Goal: Task Accomplishment & Management: Use online tool/utility

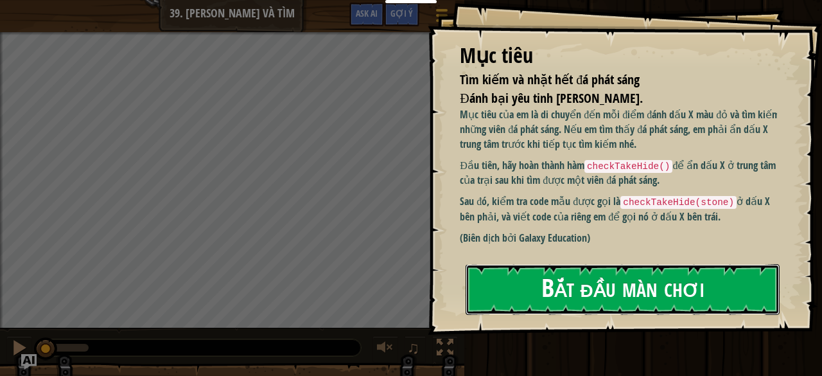
drag, startPoint x: 615, startPoint y: 275, endPoint x: 602, endPoint y: 283, distance: 15.3
click at [615, 275] on button "Bắt đầu màn chơi" at bounding box center [623, 289] width 314 height 51
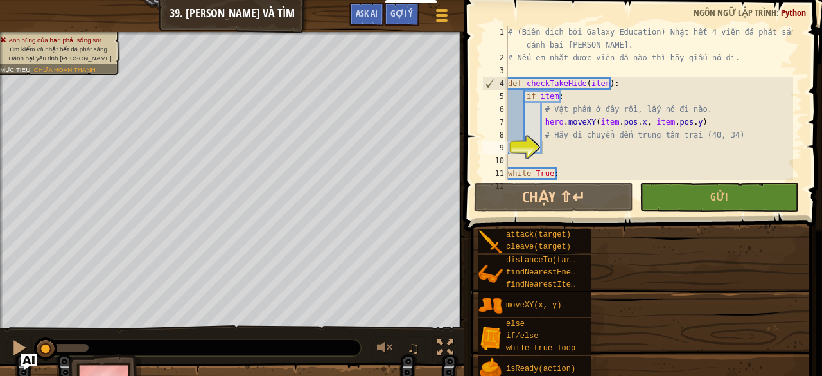
click at [602, 283] on div "attack(target) cleave(target) distanceTo(target) findNearestEnemy() findNearest…" at bounding box center [645, 317] width 335 height 179
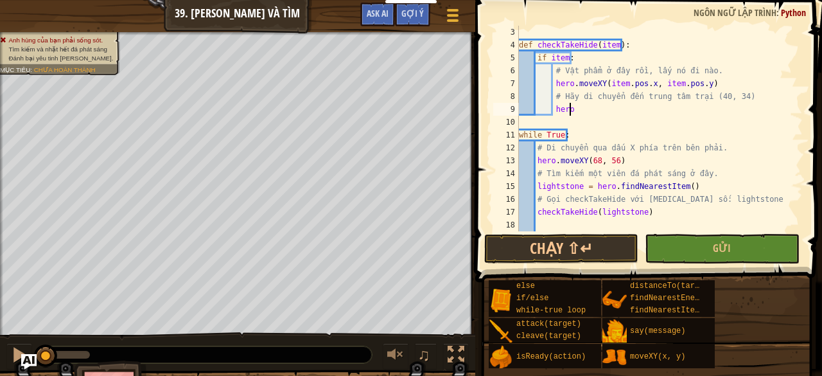
scroll to position [6, 4]
click at [610, 107] on div "def checkTakeHide ( item ) : if item : # Vật phẩm ở đây rồi, lấy nó đi nào. her…" at bounding box center [654, 129] width 277 height 206
click at [622, 110] on div "def checkTakeHide ( item ) : if item : # Vật phẩm ở đây rồi, lấy nó đi nào. her…" at bounding box center [654, 141] width 277 height 231
click at [626, 110] on div "def checkTakeHide ( item ) : if item : # Vật phẩm ở đây rồi, lấy nó đi nào. her…" at bounding box center [654, 141] width 277 height 231
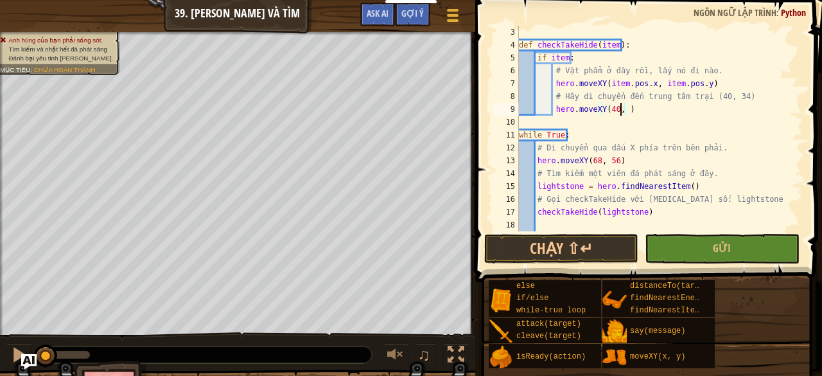
scroll to position [6, 8]
type textarea "hero.moveXY(40, 34)"
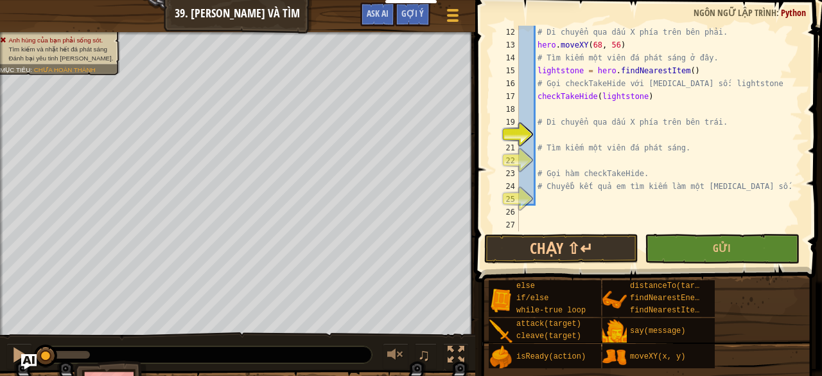
scroll to position [154, 0]
click at [553, 132] on div "# Di chuyển qua dấu X phía trên bên phải. hero . moveXY ( 68 , 56 ) # Tìm kiếm …" at bounding box center [654, 141] width 277 height 231
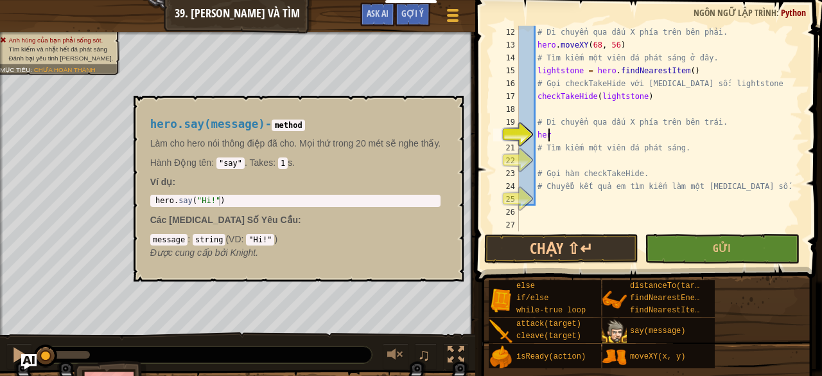
scroll to position [6, 2]
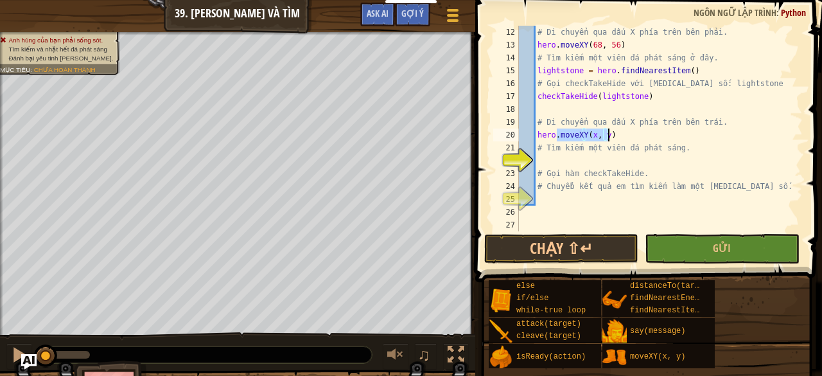
click at [593, 133] on div "# Di chuyển qua dấu X phía trên bên phải. hero . moveXY ( 68 , 56 ) # Tìm kiếm …" at bounding box center [654, 129] width 277 height 206
click at [589, 134] on div "# Di chuyển qua dấu X phía trên bên phải. hero . moveXY ( 68 , 56 ) # Tìm kiếm …" at bounding box center [654, 141] width 277 height 231
click at [609, 134] on div "# Di chuyển qua dấu X phía trên bên phải. hero . moveXY ( 68 , 56 ) # Tìm kiếm …" at bounding box center [654, 141] width 277 height 231
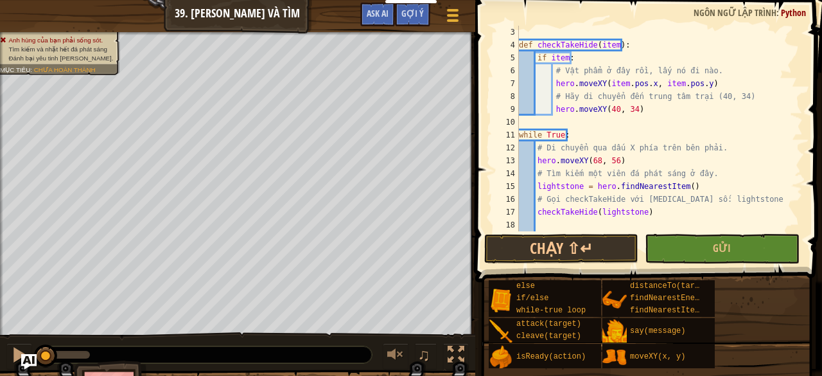
scroll to position [39, 0]
click at [590, 170] on div "def checkTakeHide ( item ) : if item : # Vật phẩm ở đây rồi, lấy nó đi nào. her…" at bounding box center [654, 141] width 277 height 231
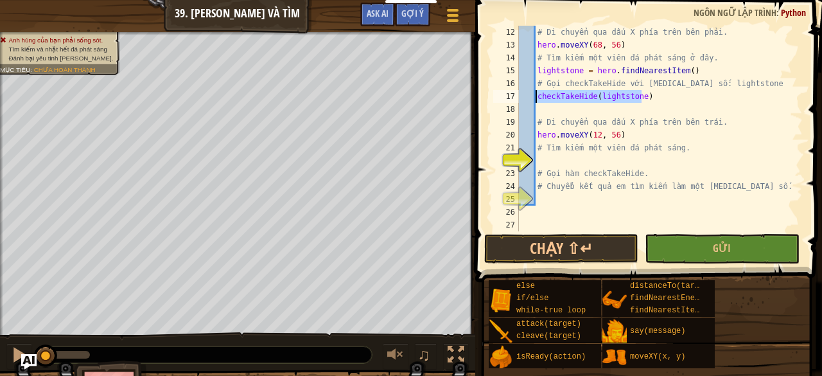
drag, startPoint x: 650, startPoint y: 98, endPoint x: 536, endPoint y: 94, distance: 114.4
click at [536, 94] on div "# Di chuyển qua dấu X phía trên bên phải. hero . moveXY ( 68 , 56 ) # Tìm kiếm …" at bounding box center [654, 141] width 277 height 231
click at [557, 152] on div "# Di chuyển qua dấu X phía trên bên phải. hero . moveXY ( 68 , 56 ) # Tìm kiếm …" at bounding box center [654, 141] width 277 height 231
type textarea "# Tìm kiếm một viên đá phát sáng."
click at [550, 160] on div "# Di chuyển qua dấu X phía trên bên phải. hero . moveXY ( 68 , 56 ) # Tìm kiếm …" at bounding box center [654, 141] width 277 height 231
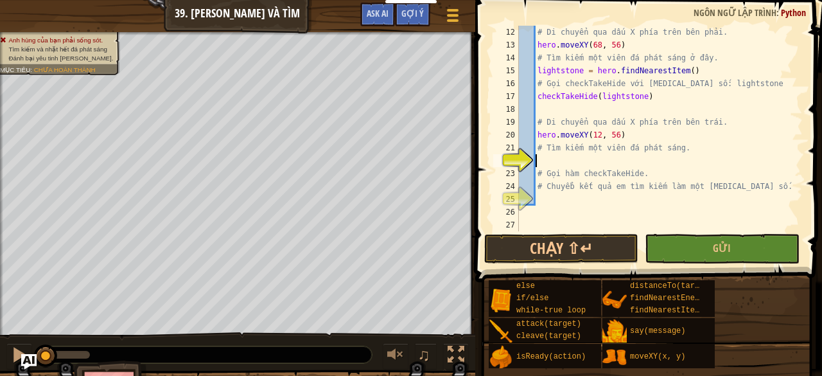
scroll to position [6, 1]
paste textarea "checkTakeHide(lightstone)"
type textarea "checkTakeHide(lightstone)"
click at [590, 197] on div "# Di chuyển qua dấu X phía trên bên phải. hero . moveXY ( 68 , 56 ) # Tìm kiếm …" at bounding box center [654, 141] width 277 height 231
click at [577, 201] on div "# Di chuyển qua dấu X phía trên bên phải. hero . moveXY ( 68 , 56 ) # Tìm kiếm …" at bounding box center [654, 141] width 277 height 231
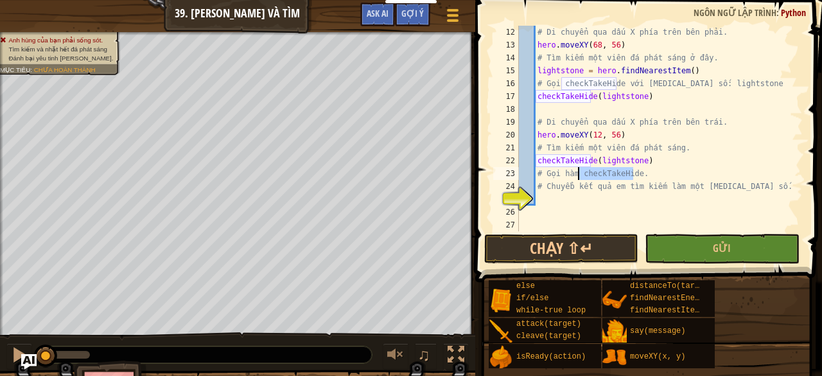
drag, startPoint x: 635, startPoint y: 173, endPoint x: 577, endPoint y: 173, distance: 57.8
click at [577, 173] on div "# Di chuyển qua dấu X phía trên bên phải. hero . moveXY ( 68 , 56 ) # Tìm kiếm …" at bounding box center [654, 141] width 277 height 231
type textarea "# Gọi hàm checkTakeHide."
click at [552, 207] on div "# Di chuyển qua dấu X phía trên bên phải. hero . moveXY ( 68 , 56 ) # Tìm kiếm …" at bounding box center [654, 141] width 277 height 231
click at [542, 198] on div "# Di chuyển qua dấu X phía trên bên phải. hero . moveXY ( 68 , 56 ) # Tìm kiếm …" at bounding box center [654, 141] width 277 height 231
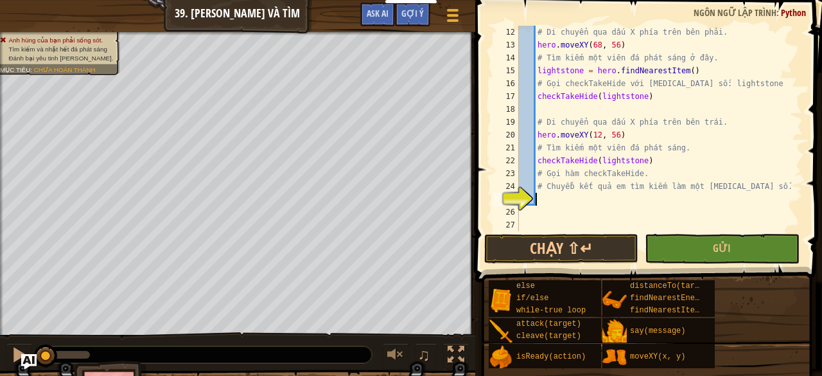
paste textarea "checkTakeHide"
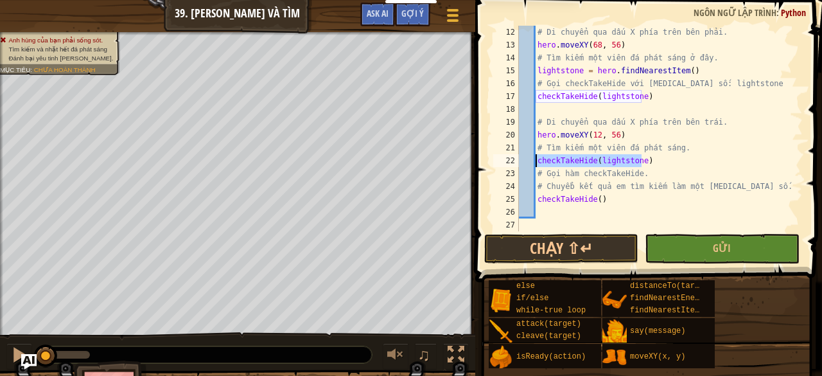
drag, startPoint x: 646, startPoint y: 161, endPoint x: 536, endPoint y: 159, distance: 110.5
click at [536, 159] on div "# Di chuyển qua dấu X phía trên bên phải. hero . moveXY ( 68 , 56 ) # Tìm kiếm …" at bounding box center [654, 141] width 277 height 231
type textarea "checkTakeHide(lightstone)"
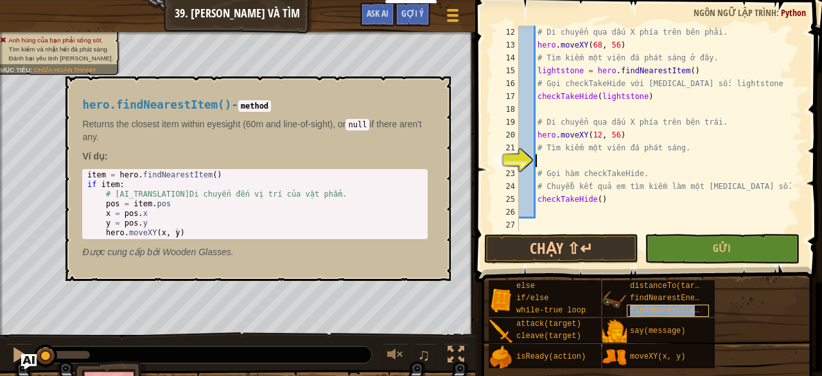
click at [671, 308] on span "findNearestItem()" at bounding box center [669, 310] width 78 height 9
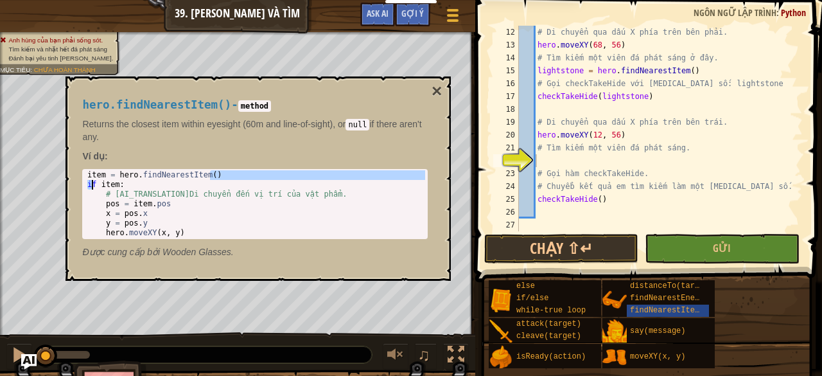
drag, startPoint x: 226, startPoint y: 178, endPoint x: 94, endPoint y: 187, distance: 132.6
click at [94, 187] on div "item = hero . findNearestItem ( ) if item : # [AI_TRANSLATION]Di chuyển đến vị …" at bounding box center [255, 213] width 340 height 87
type textarea "item = hero.findNearestItem() if item:"
drag, startPoint x: 121, startPoint y: 184, endPoint x: 82, endPoint y: 174, distance: 41.1
click at [82, 174] on div "hero.findNearestItem() - method Returns the closest item within eyesight (60m a…" at bounding box center [255, 179] width 364 height 184
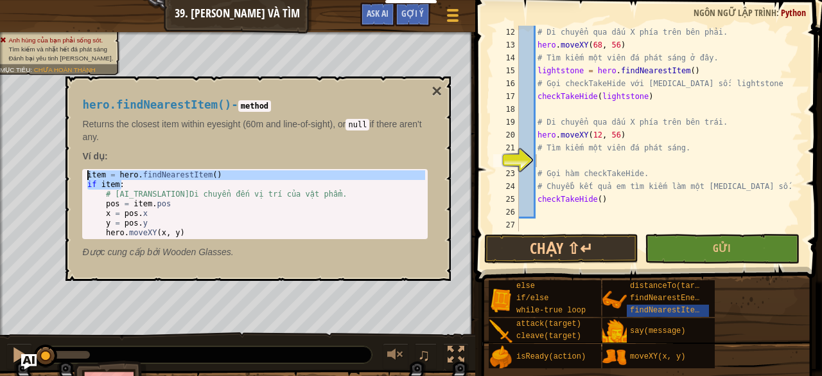
click at [545, 167] on div "# Di chuyển qua dấu X phía trên bên phải. hero . moveXY ( 68 , 56 ) # Tìm kiếm …" at bounding box center [654, 141] width 277 height 231
click at [519, 157] on div "22" at bounding box center [506, 160] width 26 height 13
type textarea "# Gọi hàm checkTakeHide."
click at [541, 159] on div "# Di chuyển qua dấu X phía trên bên phải. hero . moveXY ( 68 , 56 ) # Tìm kiếm …" at bounding box center [654, 141] width 277 height 231
paste textarea "if item:"
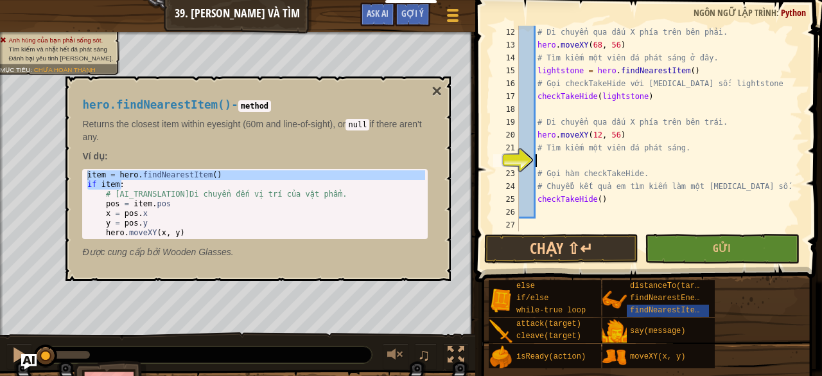
type textarea "if item:"
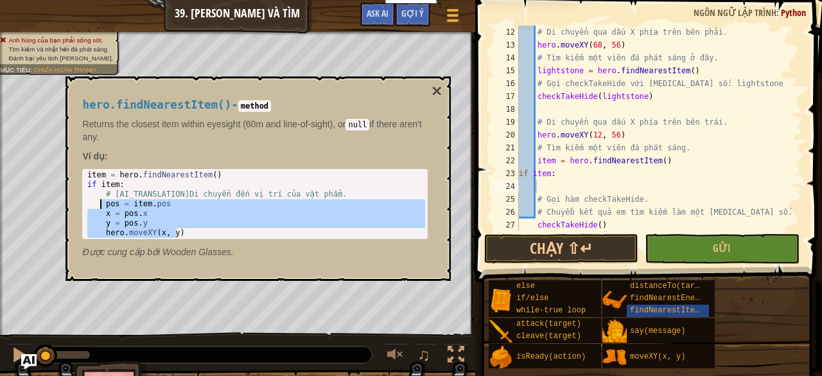
drag, startPoint x: 185, startPoint y: 232, endPoint x: 100, endPoint y: 206, distance: 88.6
click at [100, 206] on div "item = hero . findNearestItem ( ) if item : # [AI_TRANSLATION]Di chuyển đến vị …" at bounding box center [255, 213] width 340 height 87
type textarea "pos = item.pos x = pos.x"
click at [541, 186] on div "# Di chuyển qua dấu X phía trên bên phải. hero . moveXY ( 68 , 56 ) # Tìm kiếm …" at bounding box center [654, 141] width 277 height 231
paste textarea "hero.moveXY(x, y)"
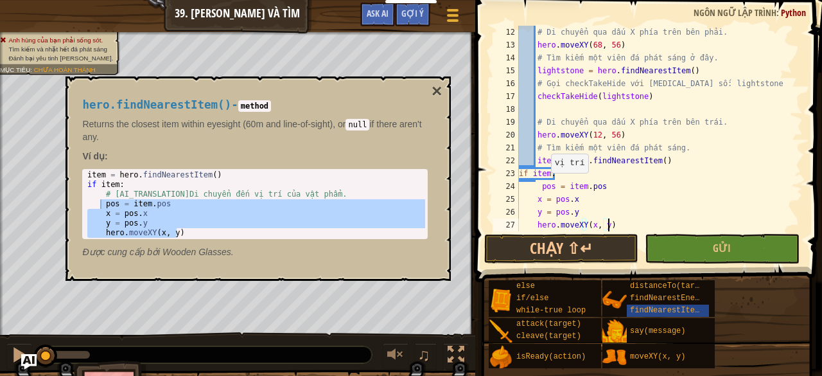
scroll to position [193, 0]
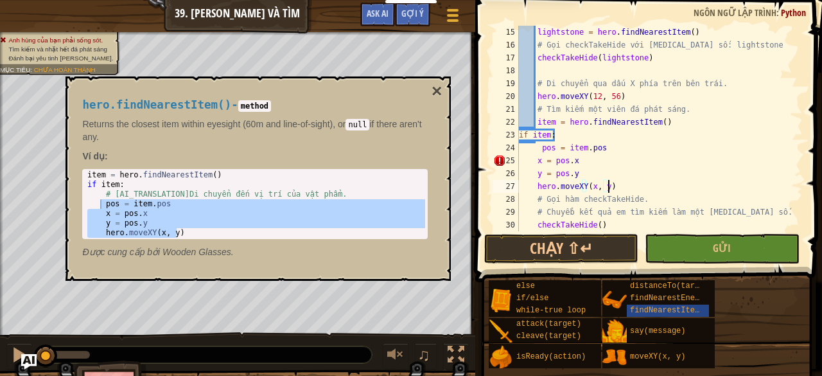
click at [535, 161] on div "lightstone = hero . findNearestItem ( ) # Gọi checkTakeHide với [MEDICAL_DATA] …" at bounding box center [654, 141] width 277 height 231
click at [534, 173] on div "lightstone = hero . findNearestItem ( ) # Gọi checkTakeHide với [MEDICAL_DATA] …" at bounding box center [654, 141] width 277 height 231
click at [536, 189] on div "lightstone = hero . findNearestItem ( ) # Gọi checkTakeHide với [MEDICAL_DATA] …" at bounding box center [654, 141] width 277 height 231
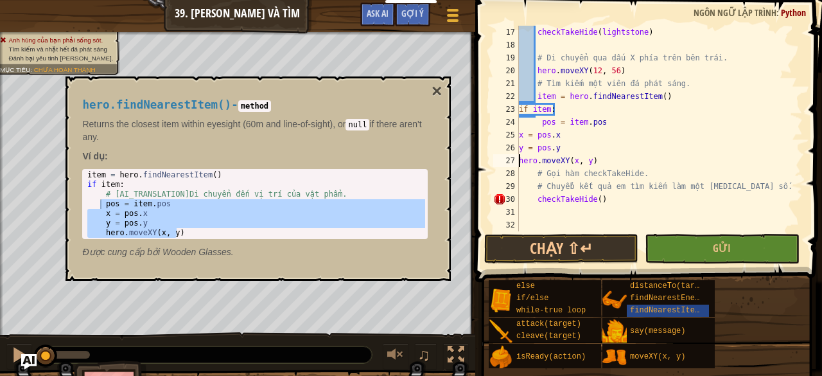
click at [534, 202] on div "checkTakeHide ( lightstone ) # Di chuyển qua dấu X phía trên bên trái. hero . m…" at bounding box center [654, 141] width 277 height 231
type textarea "checkTakeHide()"
click at [428, 93] on div "hero.findNearestItem() - method Returns the closest item within eyesight (60m a…" at bounding box center [255, 179] width 364 height 184
click at [437, 87] on button "×" at bounding box center [437, 91] width 10 height 18
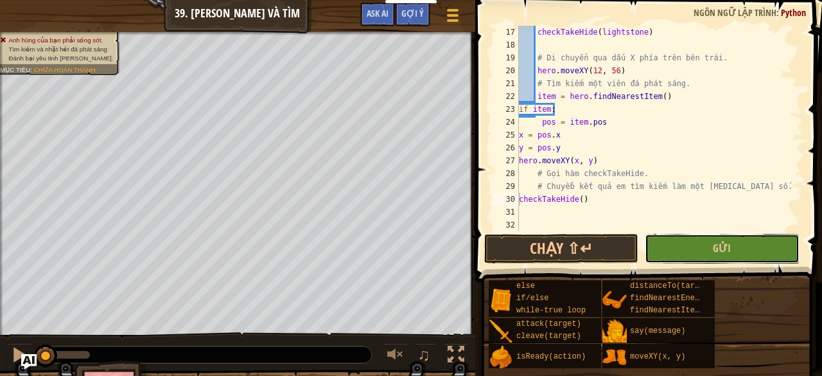
click at [699, 240] on button "Gửi" at bounding box center [722, 249] width 154 height 30
